Goal: Task Accomplishment & Management: Use online tool/utility

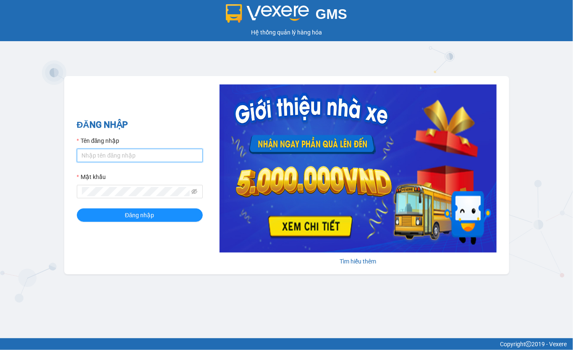
click at [142, 153] on input "Tên đăng nhập" at bounding box center [140, 155] width 126 height 13
type input "thu.lienhung"
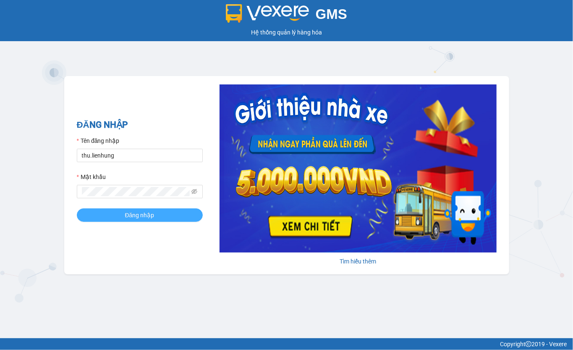
click at [141, 214] on span "Đăng nhập" at bounding box center [139, 214] width 29 height 9
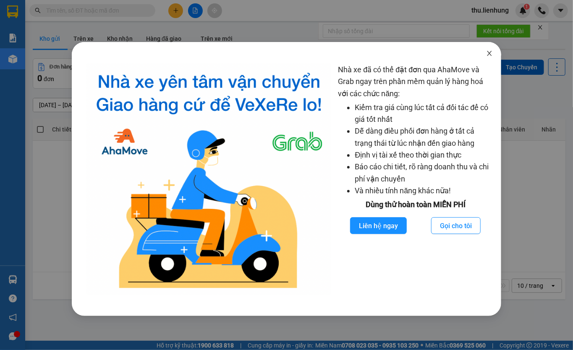
click at [488, 55] on icon "close" at bounding box center [489, 53] width 7 height 7
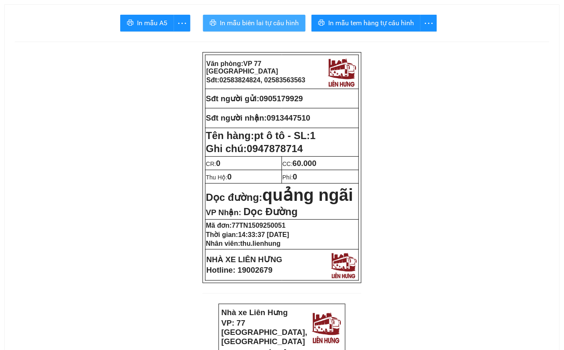
click at [266, 24] on span "In mẫu biên lai tự cấu hình" at bounding box center [259, 23] width 79 height 10
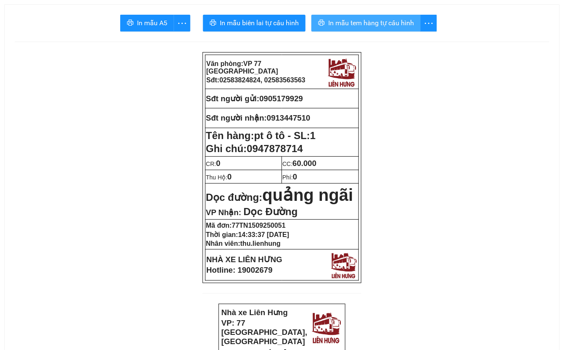
click at [385, 24] on span "In mẫu tem hàng tự cấu hình" at bounding box center [371, 23] width 86 height 10
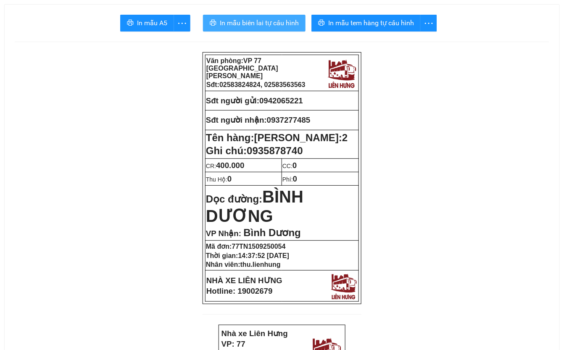
click at [273, 24] on span "In mẫu biên lai tự cấu hình" at bounding box center [259, 23] width 79 height 10
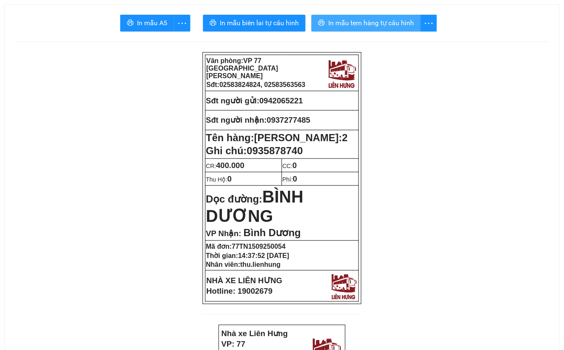
click at [365, 18] on span "In mẫu tem hàng tự cấu hình" at bounding box center [371, 23] width 86 height 10
